Goal: Task Accomplishment & Management: Manage account settings

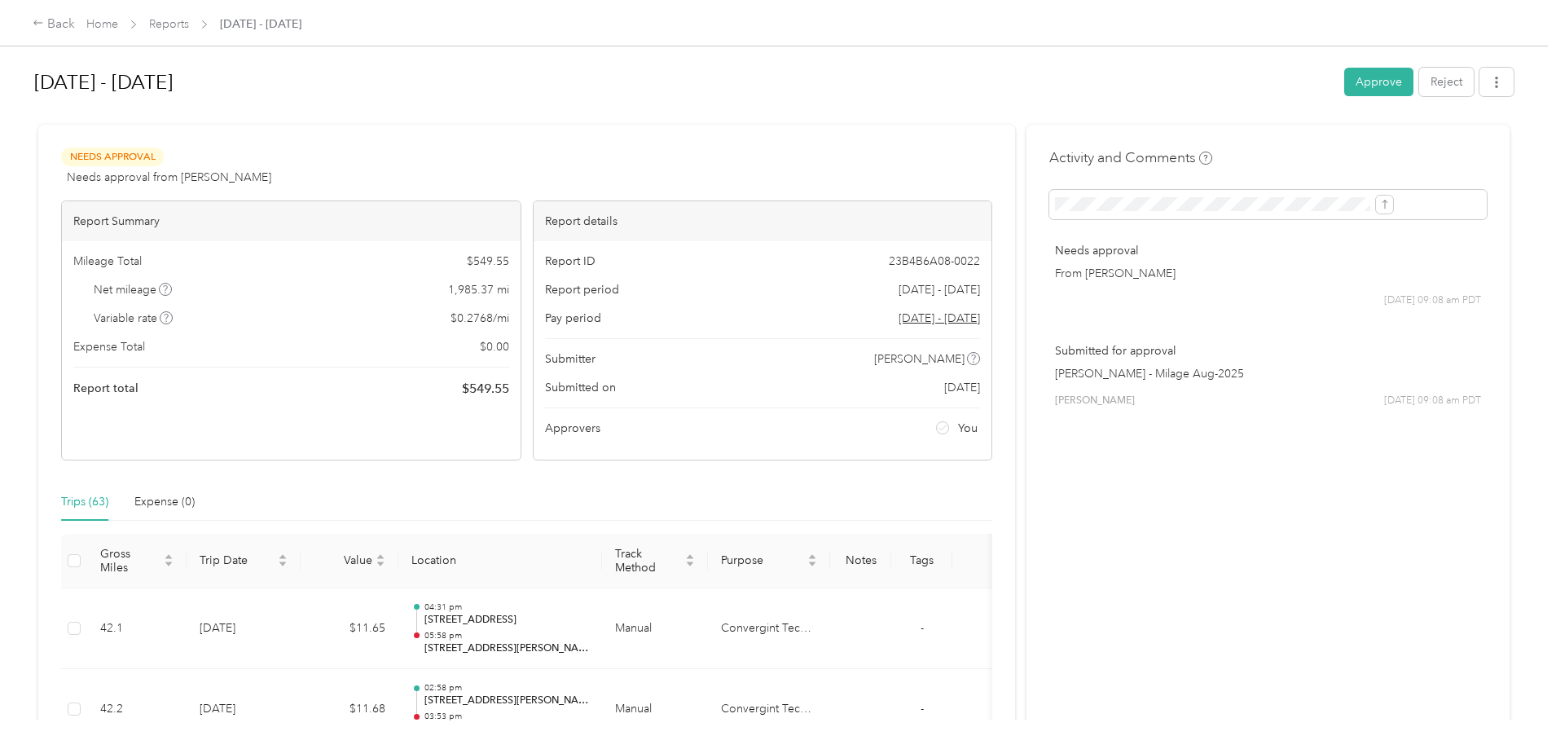
click at [1344, 79] on button "Approve" at bounding box center [1378, 82] width 69 height 29
